Goal: Information Seeking & Learning: Find specific fact

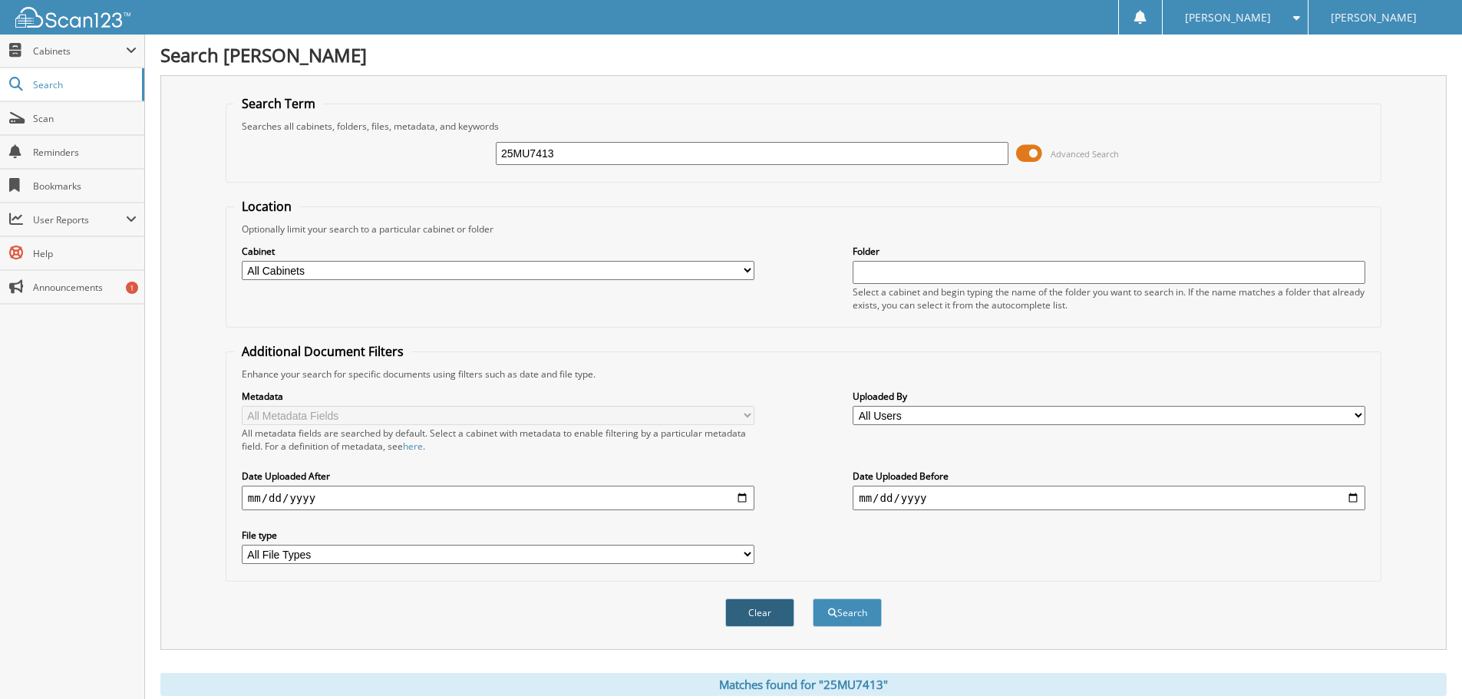
click at [749, 614] on button "Clear" at bounding box center [759, 613] width 69 height 28
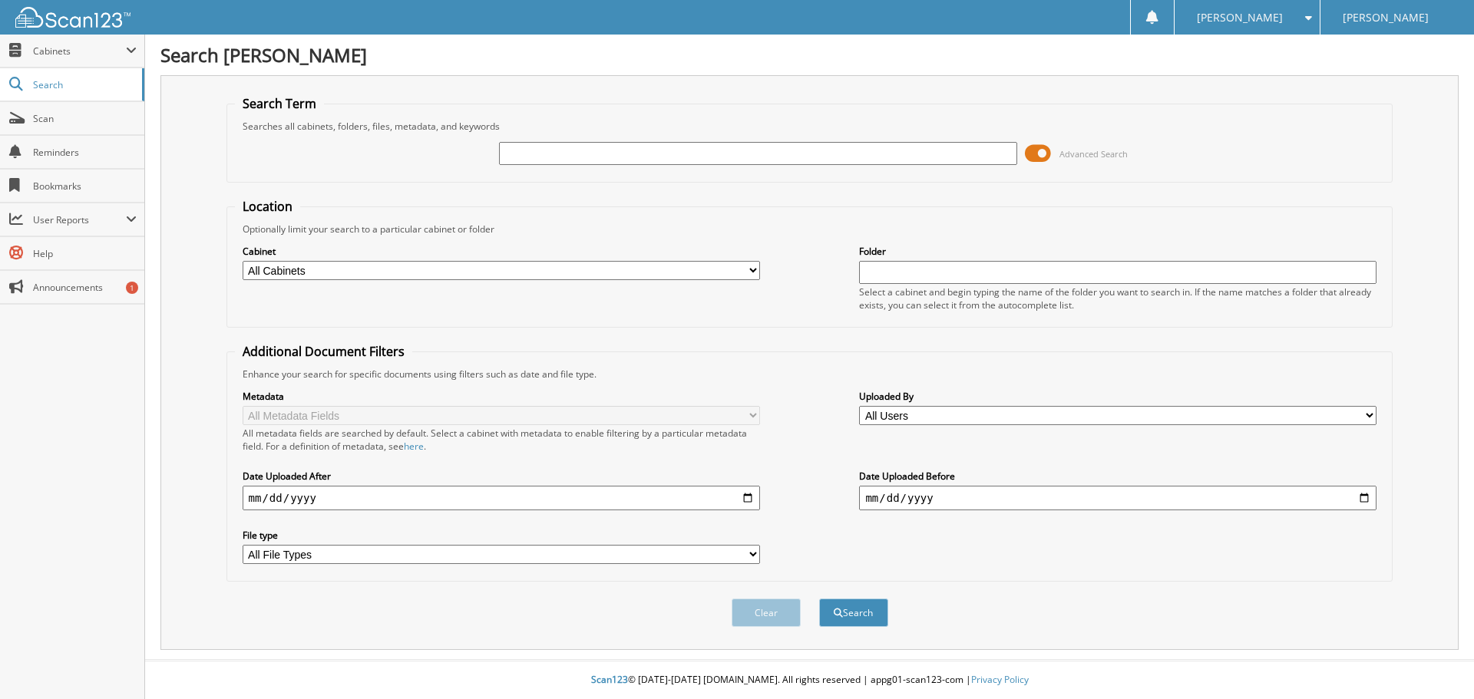
paste input "23F13250"
type input "23F13250"
click at [846, 619] on button "Search" at bounding box center [853, 613] width 69 height 28
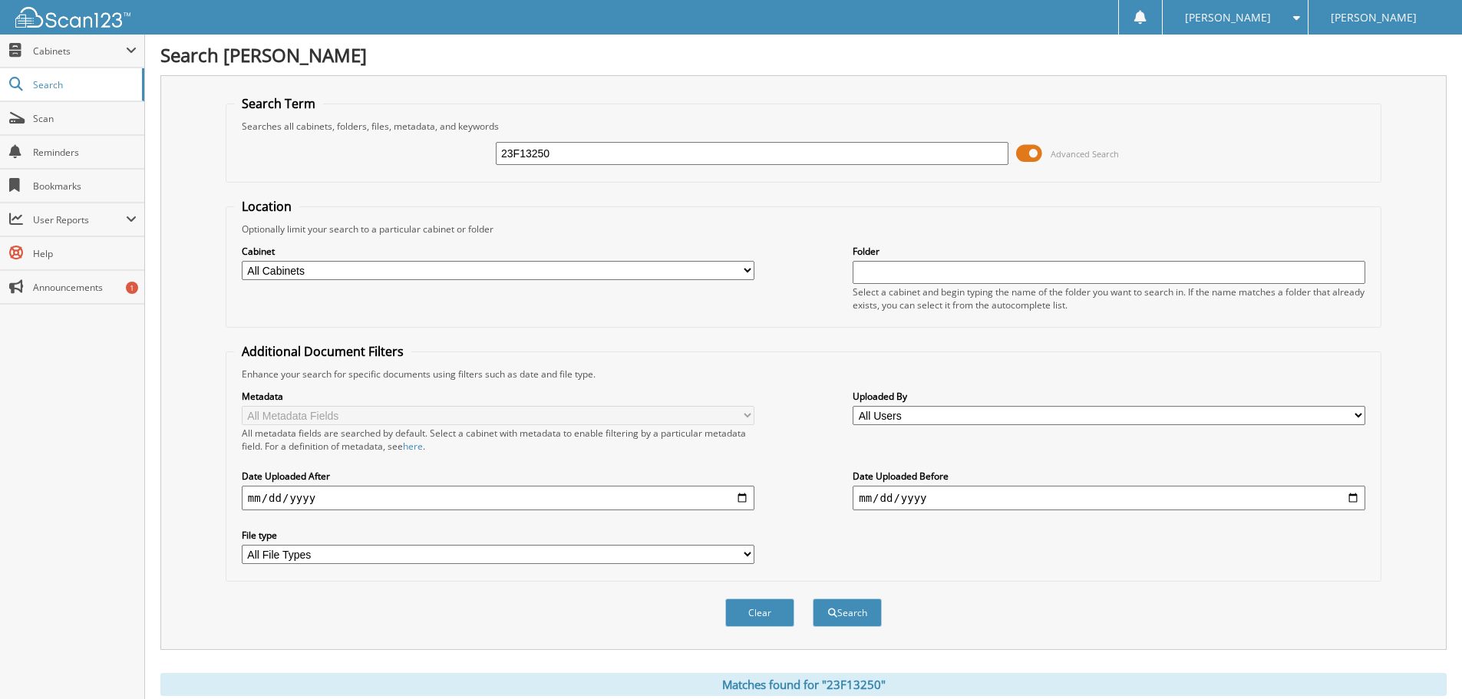
scroll to position [461, 0]
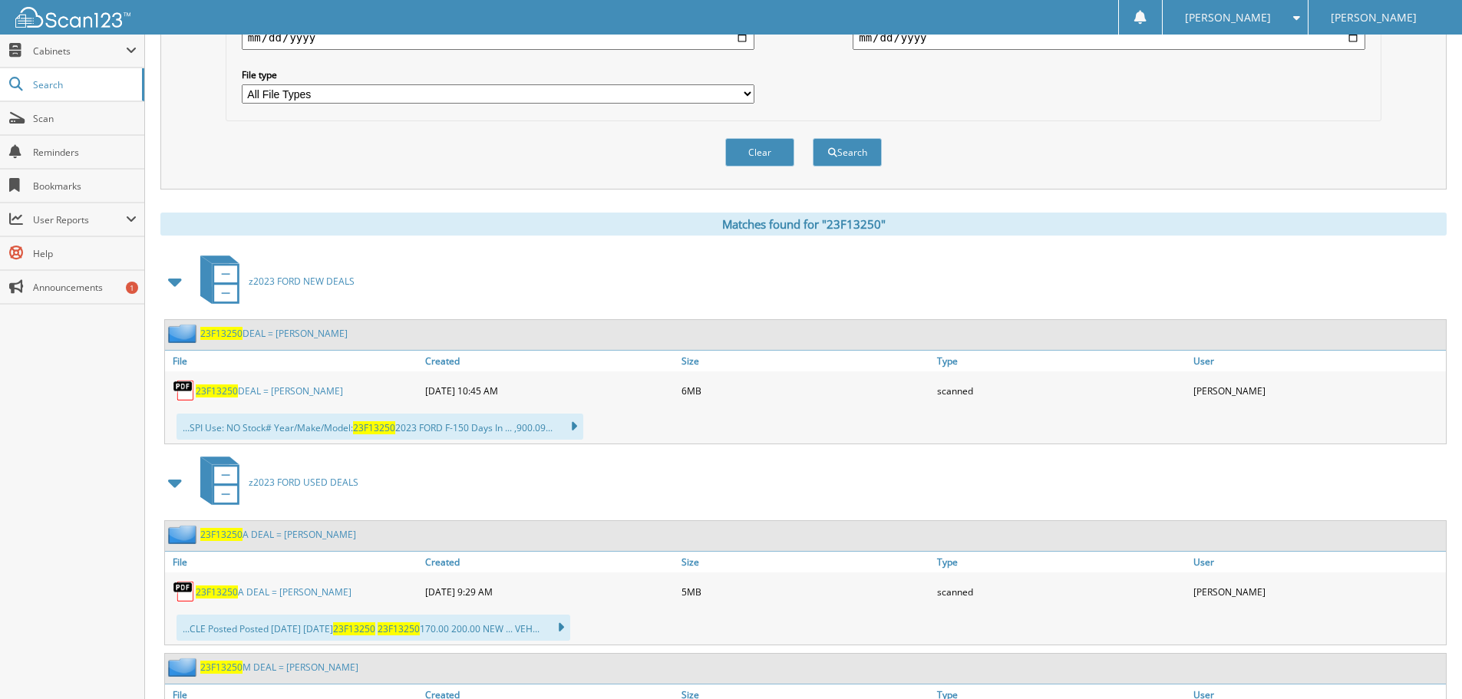
click at [323, 391] on link "23F13250 DEAL = [PERSON_NAME]" at bounding box center [269, 391] width 147 height 13
